Goal: Information Seeking & Learning: Learn about a topic

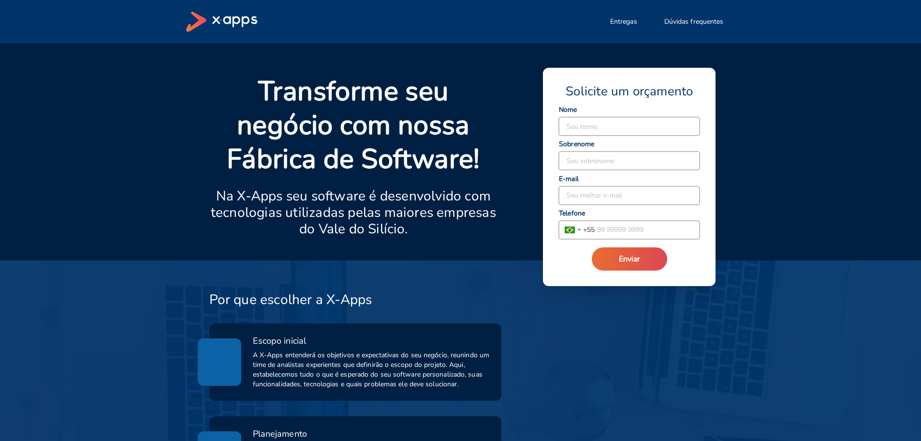
click at [225, 22] on icon at bounding box center [234, 21] width 45 height 11
click at [207, 15] on icon at bounding box center [221, 22] width 71 height 20
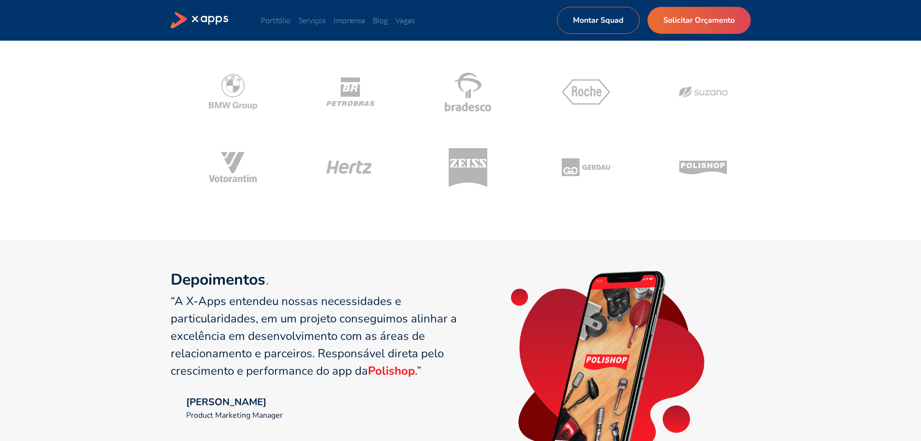
scroll to position [339, 0]
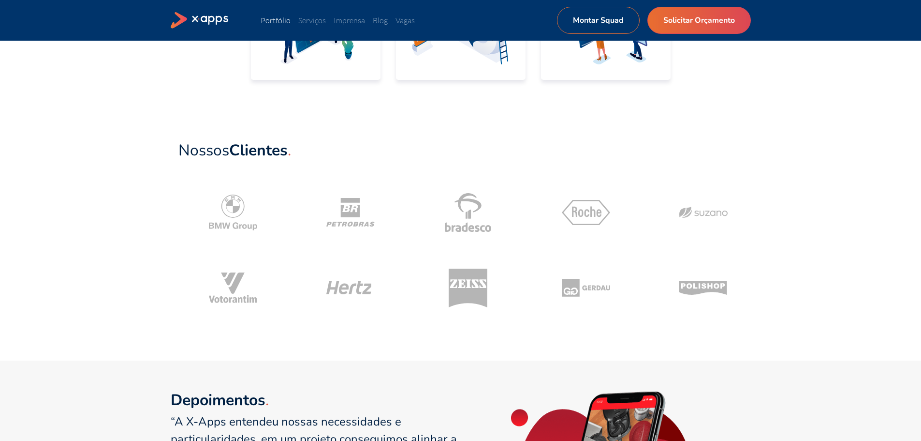
click at [283, 18] on link "Portfólio" at bounding box center [276, 20] width 30 height 10
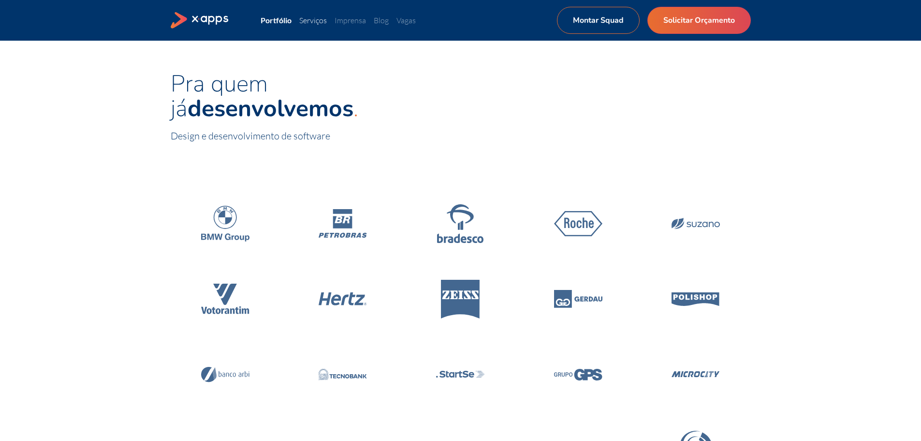
click at [309, 21] on link "Serviços" at bounding box center [313, 20] width 28 height 10
